Goal: Task Accomplishment & Management: Manage account settings

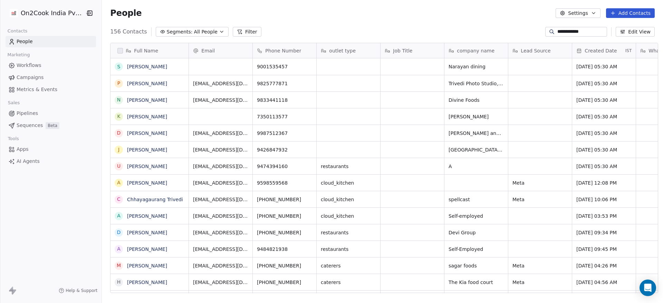
scroll to position [259, 556]
click at [71, 39] on link "People" at bounding box center [51, 41] width 90 height 11
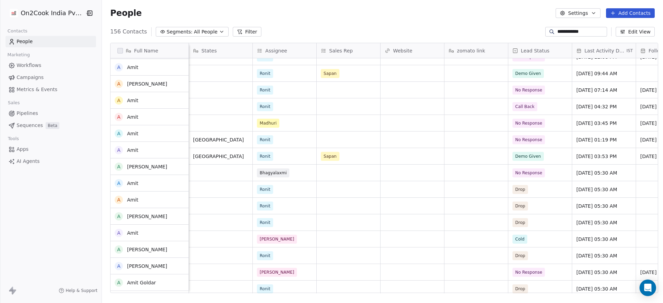
scroll to position [192, 0]
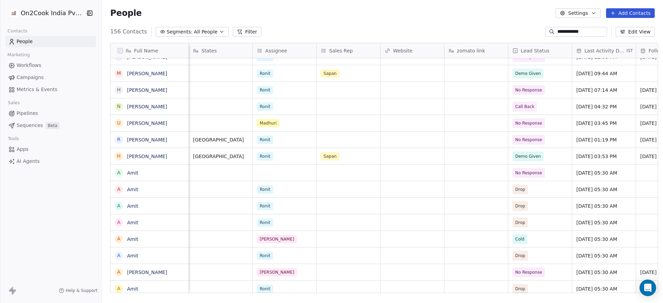
click at [588, 27] on div "**********" at bounding box center [576, 32] width 62 height 10
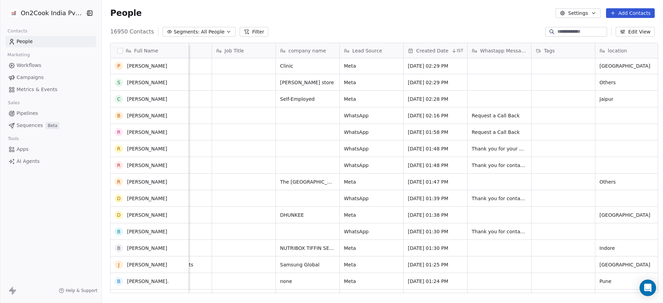
scroll to position [0, 0]
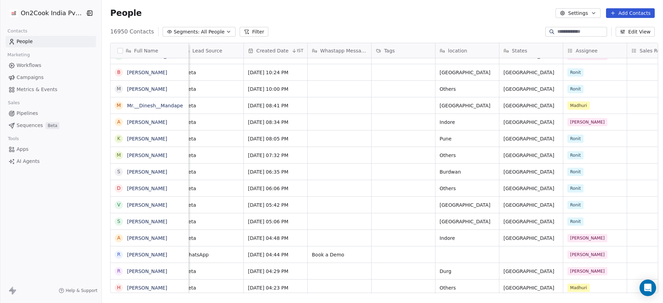
paste input "*******"
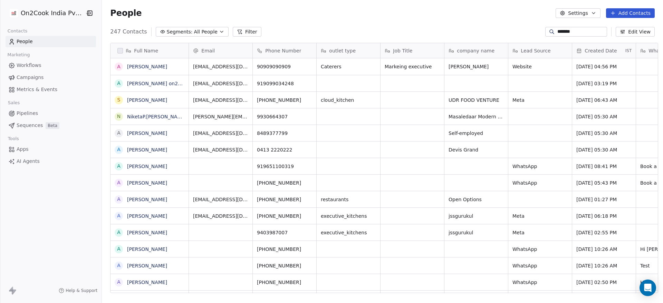
paste input "*****"
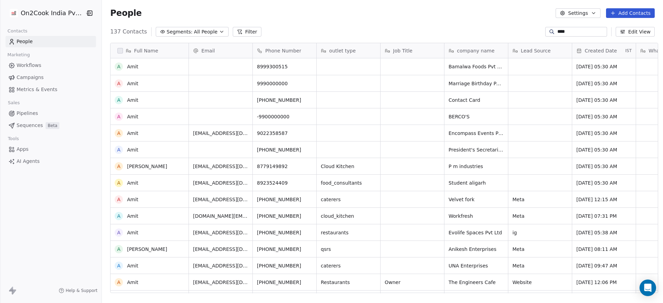
scroll to position [153, 0]
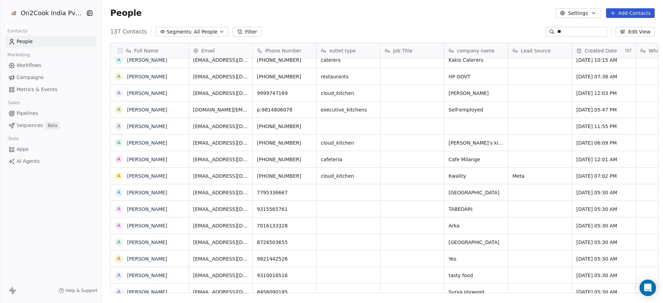
type input "*"
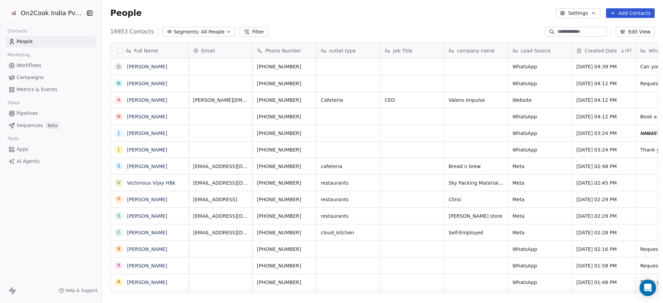
click at [243, 30] on button "Filter" at bounding box center [254, 32] width 29 height 10
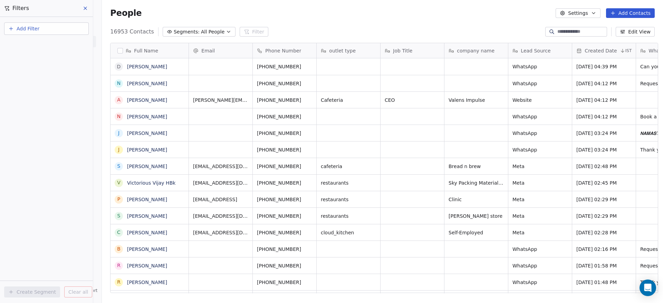
click at [36, 28] on span "Add Filter" at bounding box center [28, 28] width 23 height 7
click at [35, 46] on span "Contact properties" at bounding box center [33, 44] width 45 height 7
type input "****"
click at [34, 64] on div "Phone Number" at bounding box center [46, 69] width 78 height 11
click at [33, 75] on div "Is" at bounding box center [46, 73] width 72 height 11
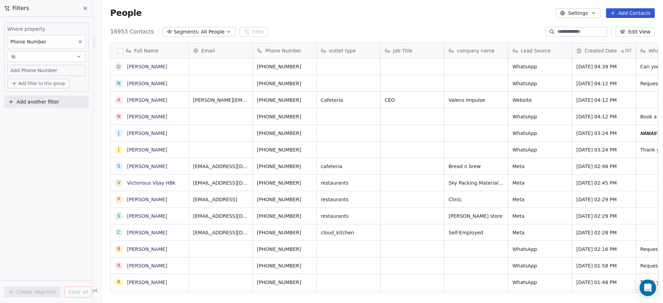
click at [35, 71] on span "Add Phone Number" at bounding box center [33, 70] width 47 height 7
type input "**********"
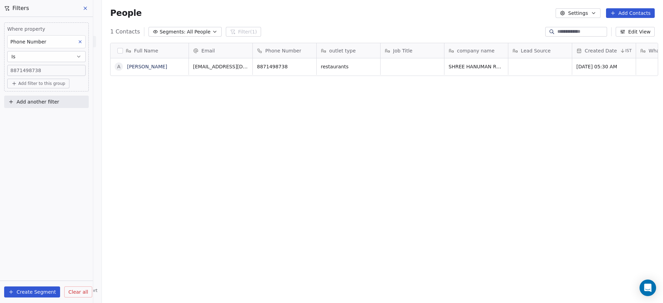
scroll to position [259, 556]
click at [451, 68] on span "SHREE HANUMAN RESTAURANT" at bounding box center [487, 66] width 76 height 7
click at [309, 109] on html "On2Cook India Pvt. Ltd. Contacts People Marketing Workflows Campaigns Metrics &…" at bounding box center [331, 151] width 663 height 303
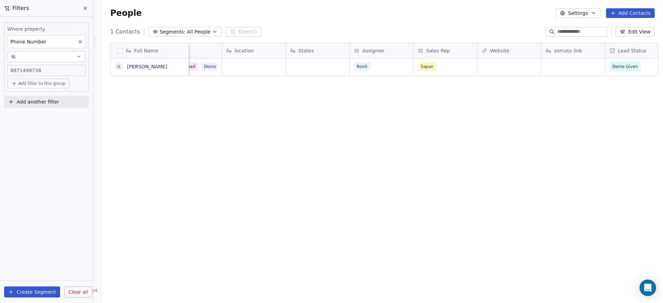
scroll to position [0, 662]
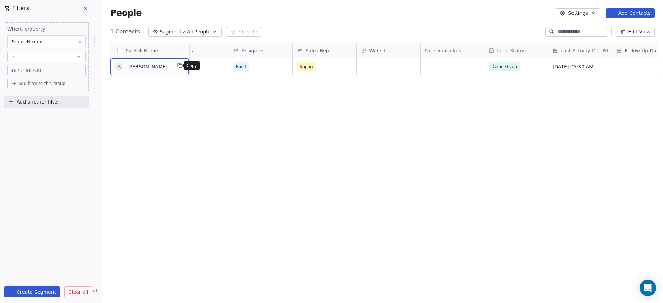
click at [178, 65] on icon "grid" at bounding box center [180, 66] width 6 height 6
click at [503, 66] on span "Demo Given" at bounding box center [505, 66] width 26 height 7
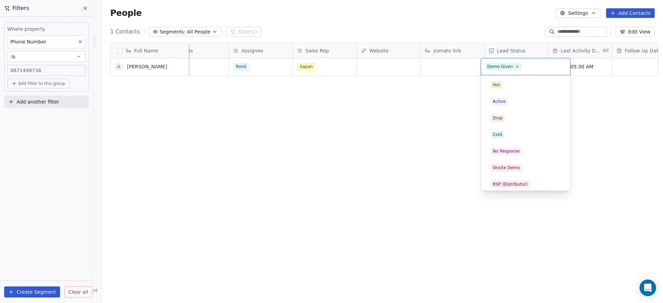
scroll to position [86, 0]
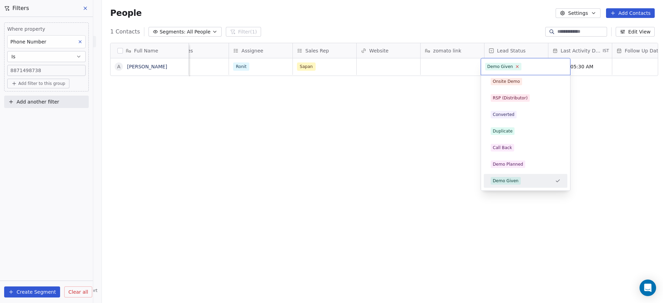
click at [516, 67] on icon at bounding box center [517, 67] width 2 height 2
click at [525, 178] on div "Demo Given" at bounding box center [526, 181] width 70 height 8
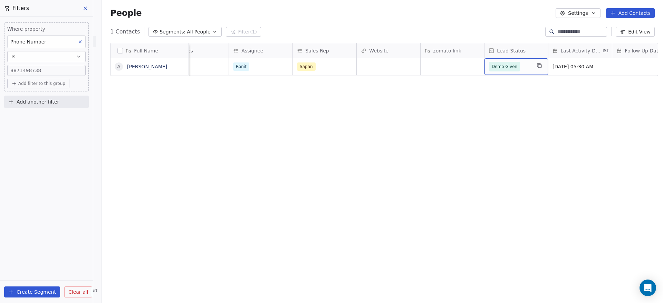
click at [563, 29] on input at bounding box center [581, 31] width 48 height 7
paste input "*******"
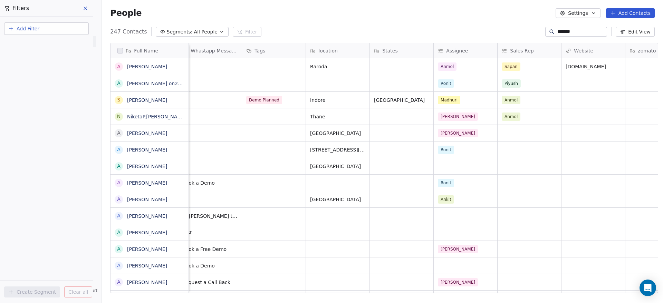
scroll to position [2, 454]
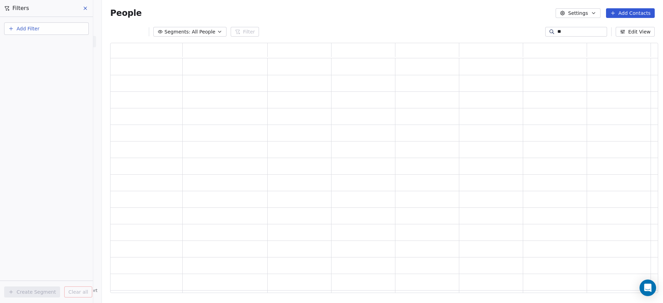
type input "*"
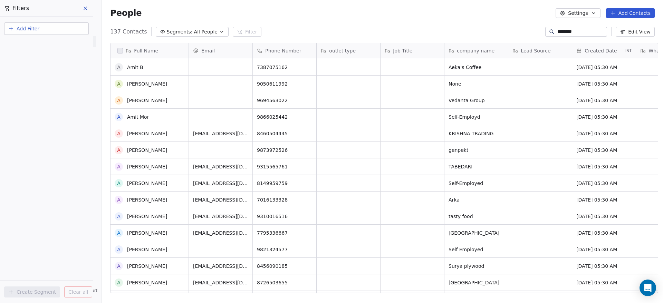
scroll to position [292, 0]
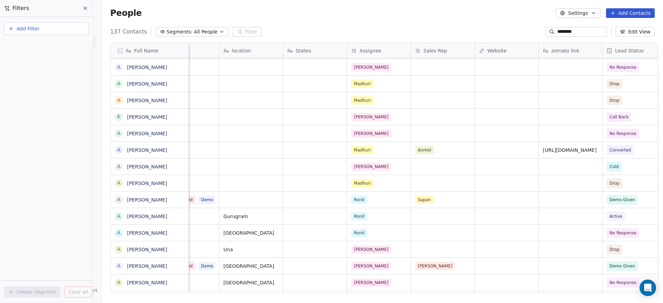
type input "********"
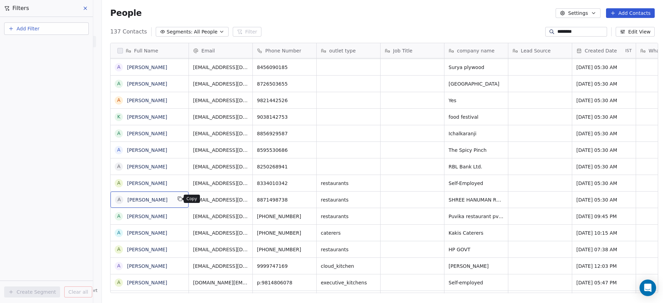
click at [177, 201] on icon "grid" at bounding box center [180, 199] width 6 height 6
click at [87, 8] on icon at bounding box center [85, 9] width 6 height 6
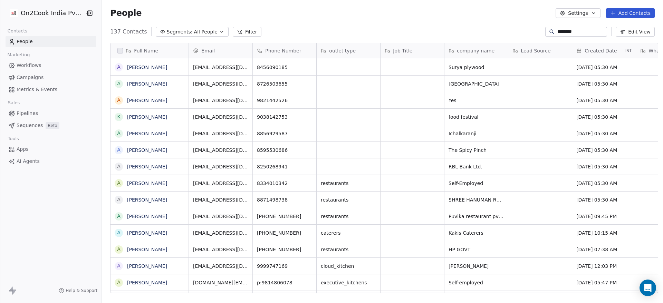
click at [28, 63] on span "Workflows" at bounding box center [29, 65] width 25 height 7
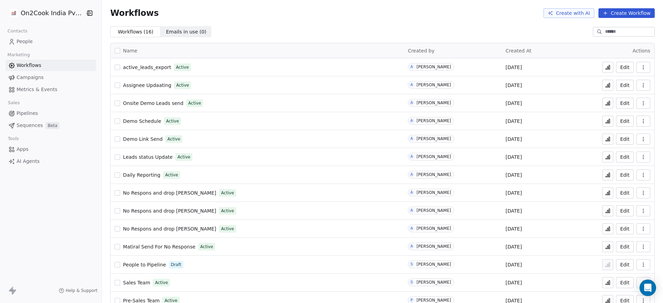
click at [602, 142] on button at bounding box center [607, 139] width 11 height 11
click at [24, 46] on link "People" at bounding box center [51, 41] width 90 height 11
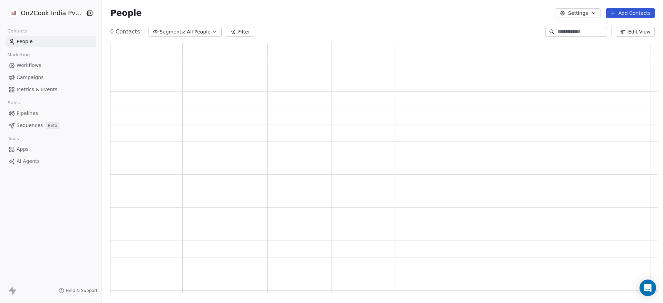
scroll to position [242, 540]
click at [563, 33] on input at bounding box center [581, 31] width 48 height 7
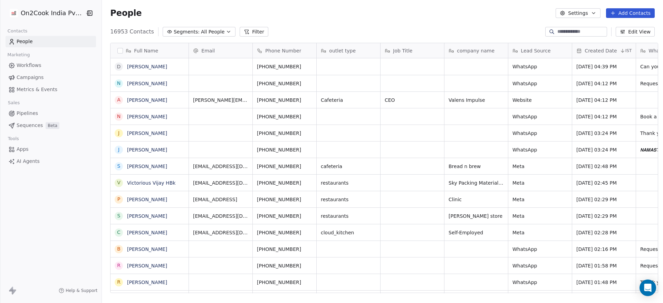
scroll to position [259, 556]
click at [30, 67] on span "Workflows" at bounding box center [29, 65] width 25 height 7
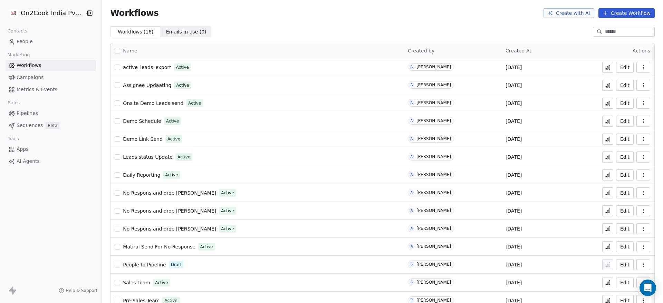
click at [147, 120] on span "Demo Schedule" at bounding box center [142, 121] width 38 height 6
click at [609, 139] on icon at bounding box center [609, 139] width 1 height 4
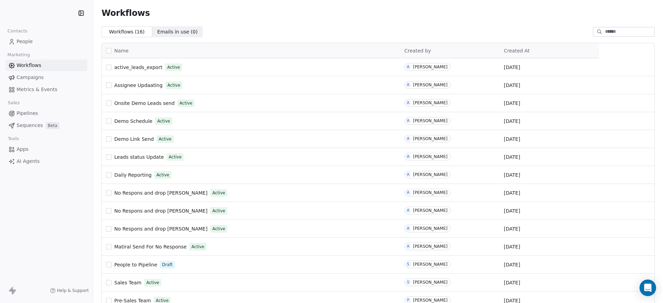
click at [22, 40] on span "People" at bounding box center [25, 41] width 16 height 7
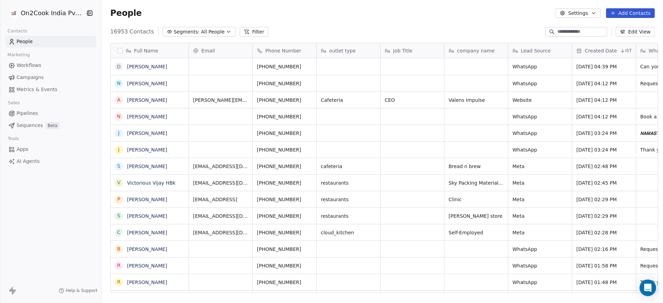
scroll to position [259, 556]
click at [557, 31] on input at bounding box center [581, 31] width 48 height 7
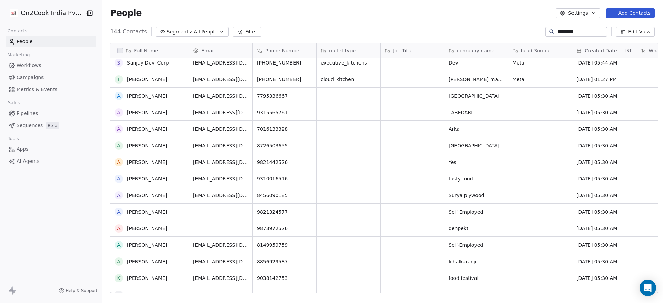
scroll to position [0, 0]
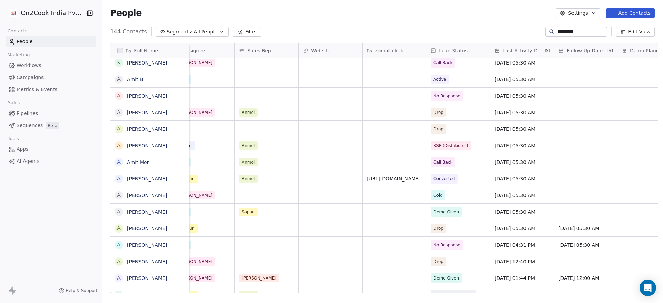
type input "*********"
click at [469, 212] on div "Demo Given" at bounding box center [458, 212] width 64 height 16
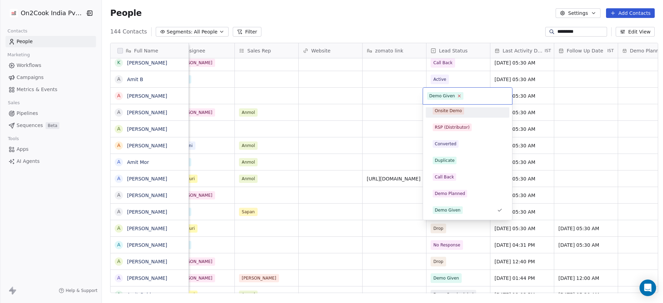
click at [458, 95] on icon at bounding box center [459, 96] width 2 height 2
click at [557, 171] on html "On2Cook India Pvt. Ltd. Contacts People Marketing Workflows Campaigns Metrics &…" at bounding box center [331, 151] width 663 height 303
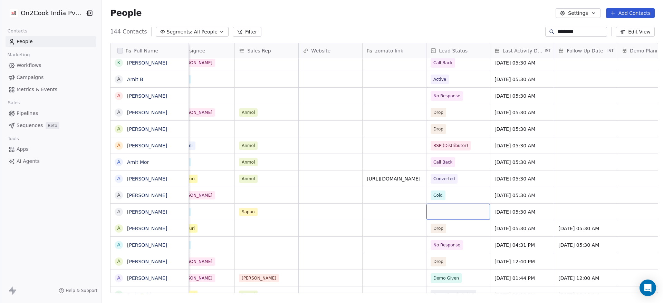
click at [454, 206] on div "grid" at bounding box center [458, 212] width 64 height 16
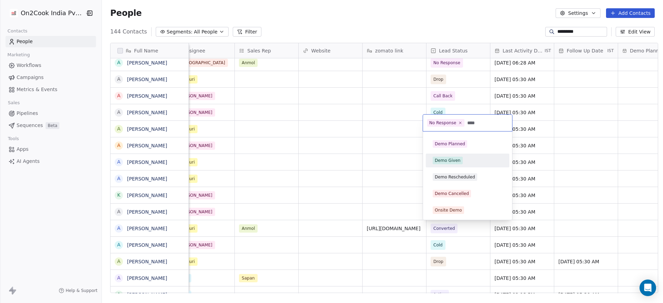
type input "****"
click at [454, 161] on div "Demo Given" at bounding box center [448, 160] width 26 height 6
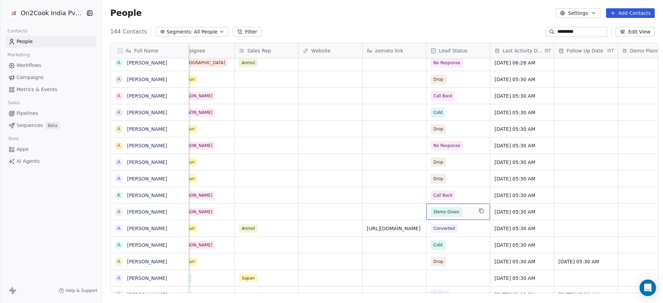
click at [453, 211] on span "Demo Given" at bounding box center [447, 211] width 26 height 7
click at [454, 211] on span "Demo Given" at bounding box center [446, 212] width 31 height 10
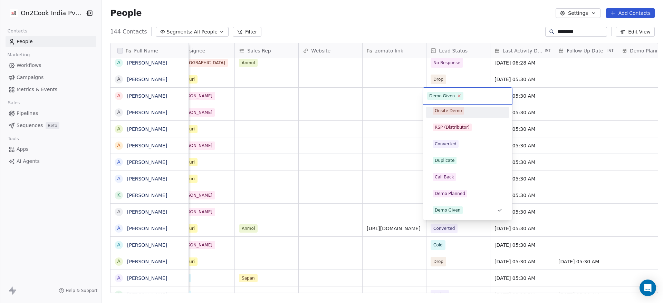
click at [458, 96] on icon at bounding box center [459, 96] width 2 height 2
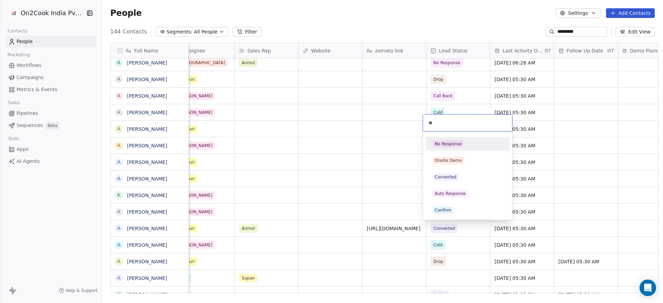
type input "**"
click at [446, 141] on div "No Response" at bounding box center [448, 144] width 27 height 6
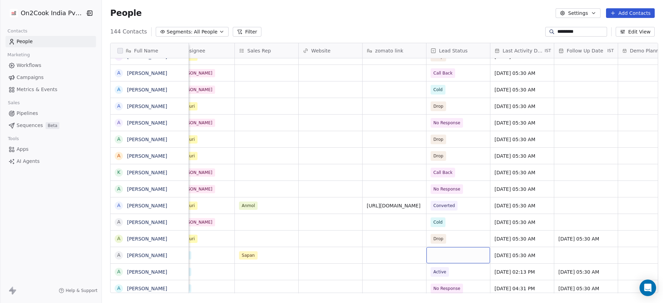
click at [433, 253] on div "grid" at bounding box center [458, 255] width 64 height 16
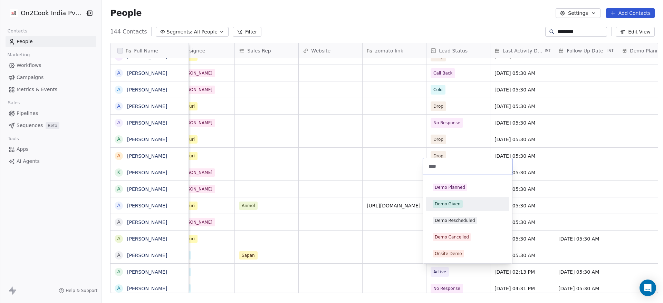
type input "****"
click at [445, 202] on div "Demo Given" at bounding box center [448, 204] width 26 height 6
